Goal: Information Seeking & Learning: Check status

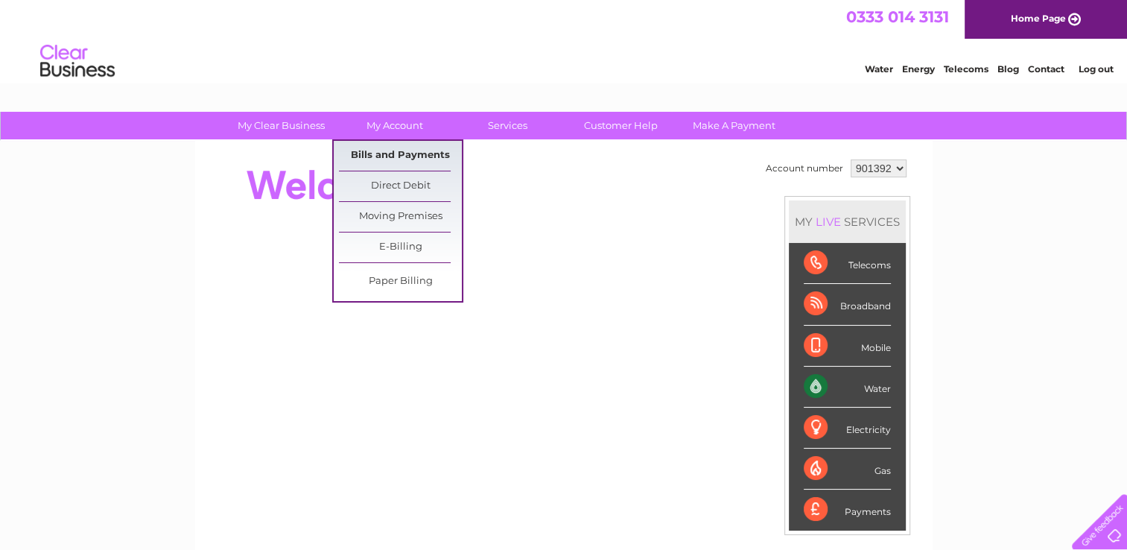
click at [422, 153] on link "Bills and Payments" at bounding box center [400, 156] width 123 height 30
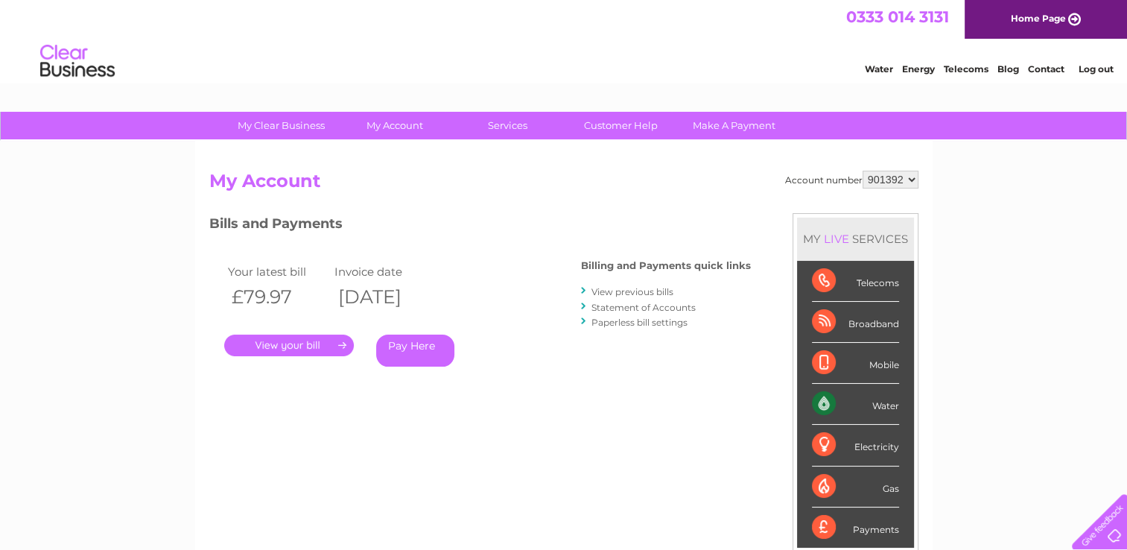
click at [631, 293] on link "View previous bills" at bounding box center [632, 291] width 82 height 11
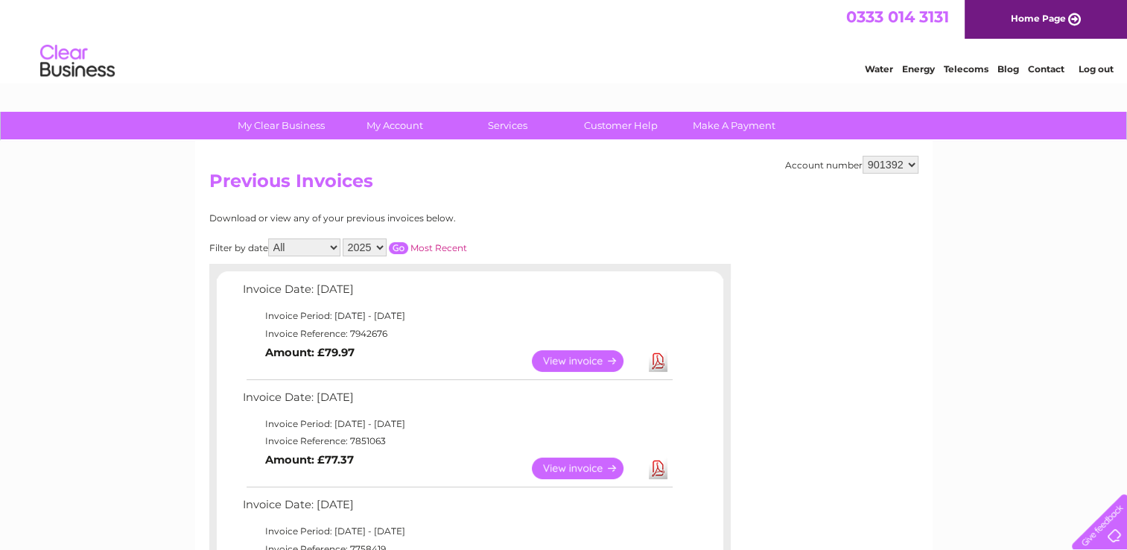
click at [911, 164] on select "901392 966775 972725" at bounding box center [891, 165] width 56 height 18
select select "966775"
click at [863, 156] on select "901392 966775 972725" at bounding box center [891, 165] width 56 height 18
click at [906, 162] on select "901392 966775 972725" at bounding box center [891, 165] width 56 height 18
select select "901392"
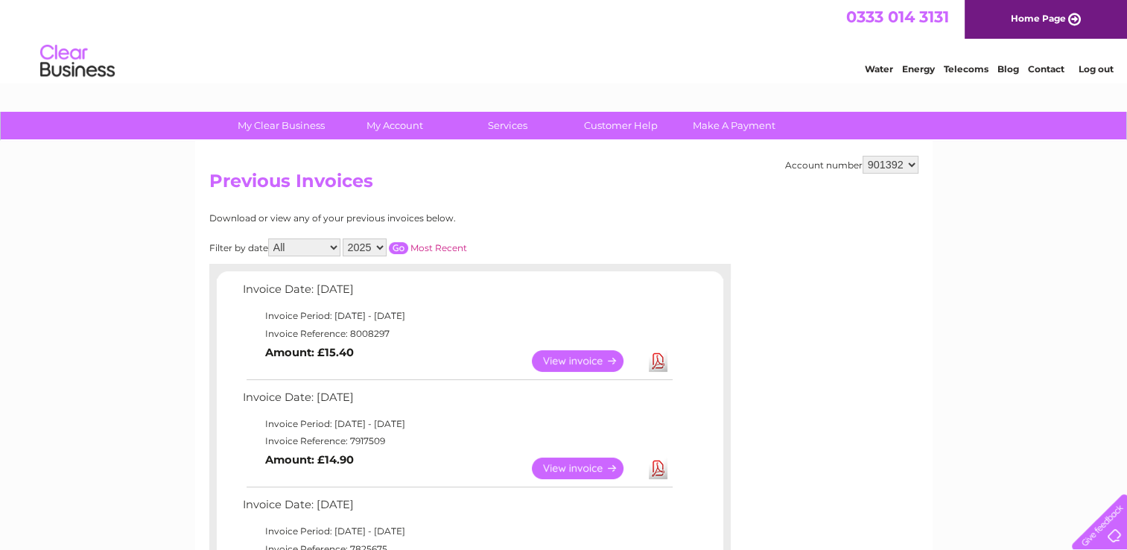
click at [863, 156] on select "901392 966775 972725" at bounding box center [891, 165] width 56 height 18
click at [906, 165] on select "901392 966775 972725" at bounding box center [891, 165] width 56 height 18
select select "972725"
click at [863, 156] on select "901392 966775 972725" at bounding box center [891, 165] width 56 height 18
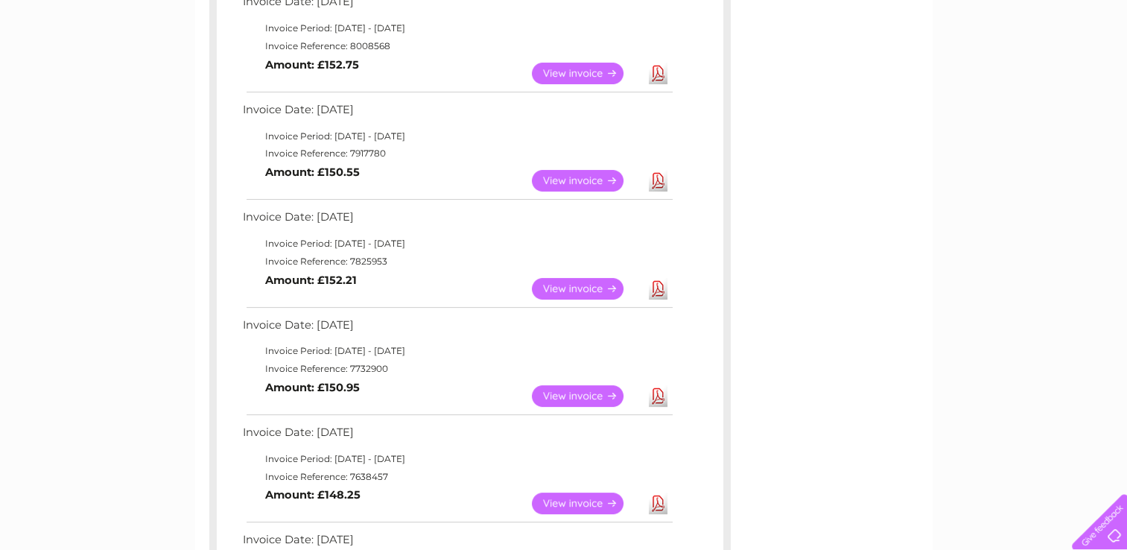
scroll to position [347, 0]
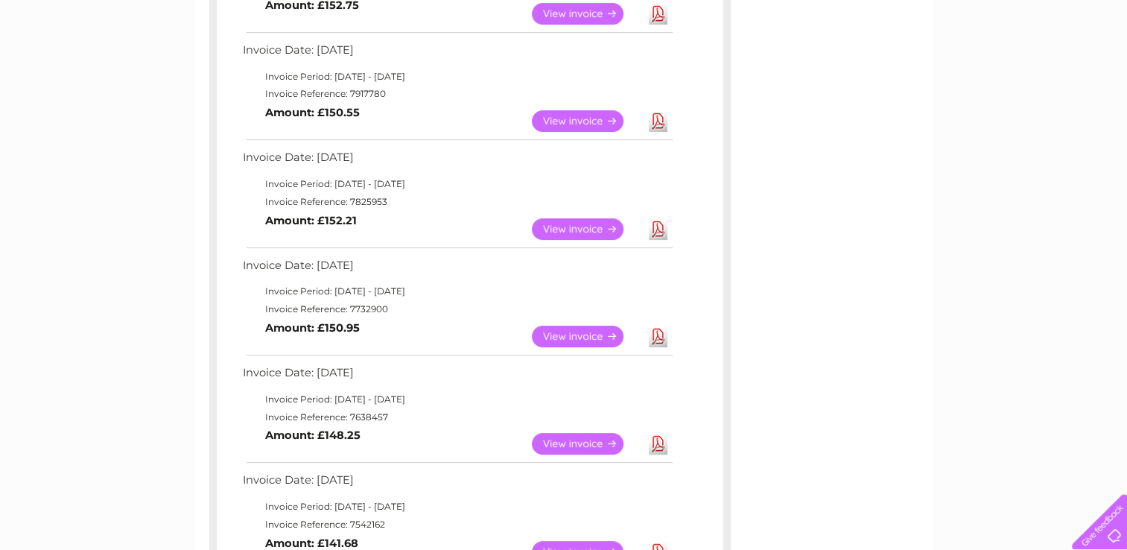
click at [582, 438] on link "View" at bounding box center [586, 444] width 109 height 22
